Goal: Navigation & Orientation: Understand site structure

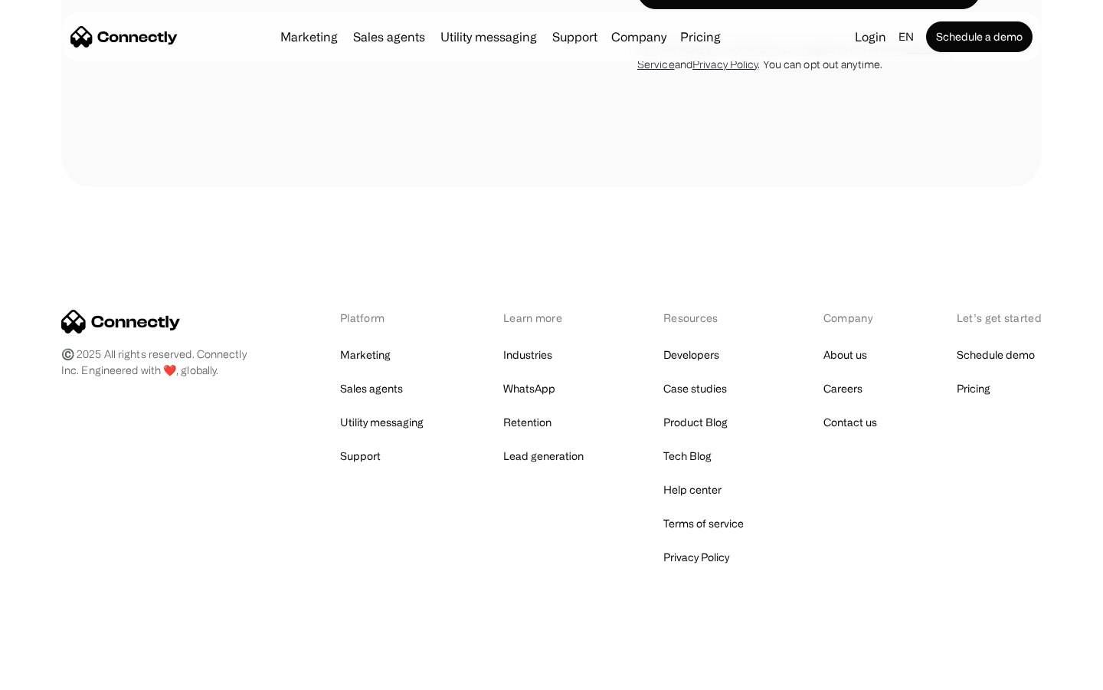
scroll to position [4038, 0]
